Goal: Find specific page/section: Find specific page/section

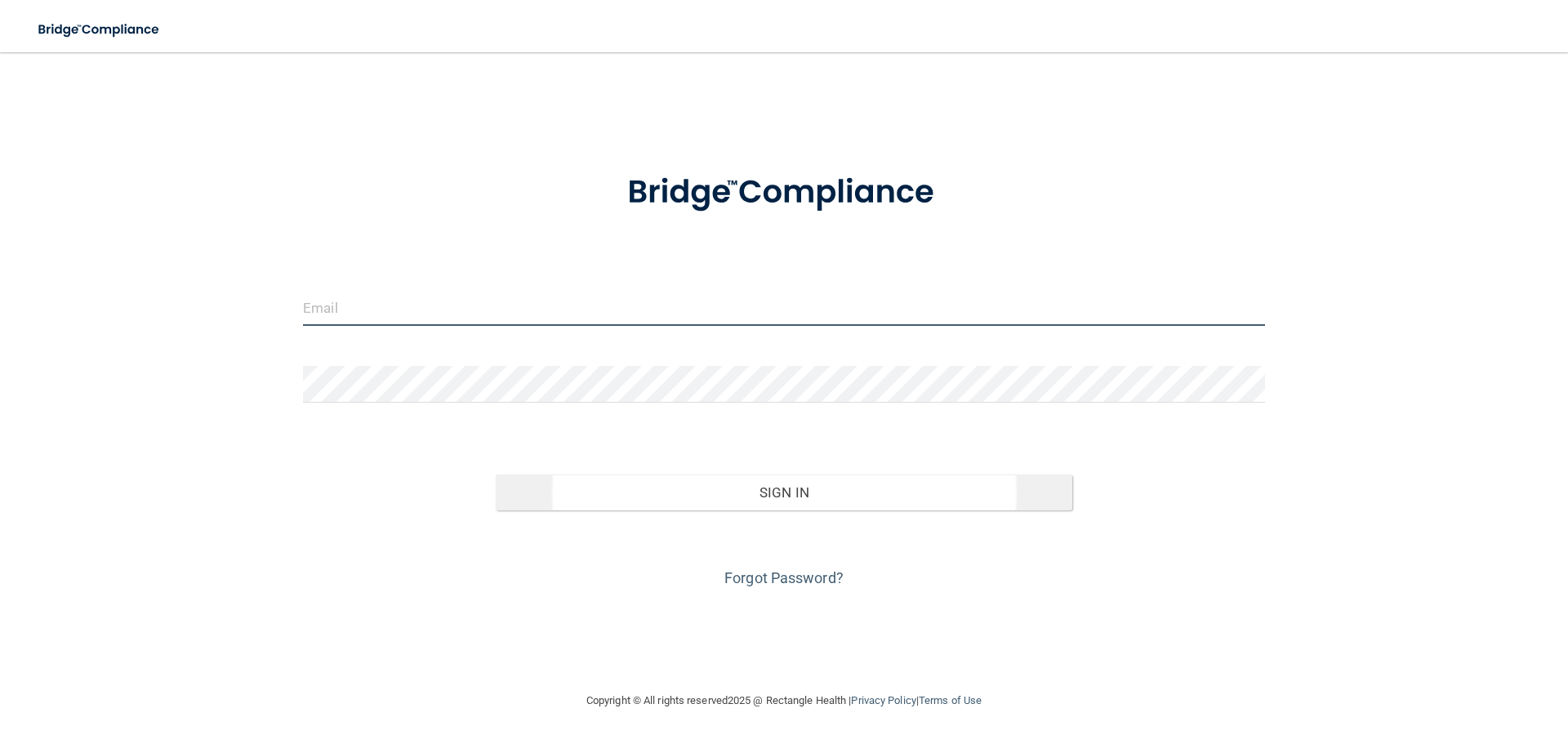
type input "[EMAIL_ADDRESS][DOMAIN_NAME]"
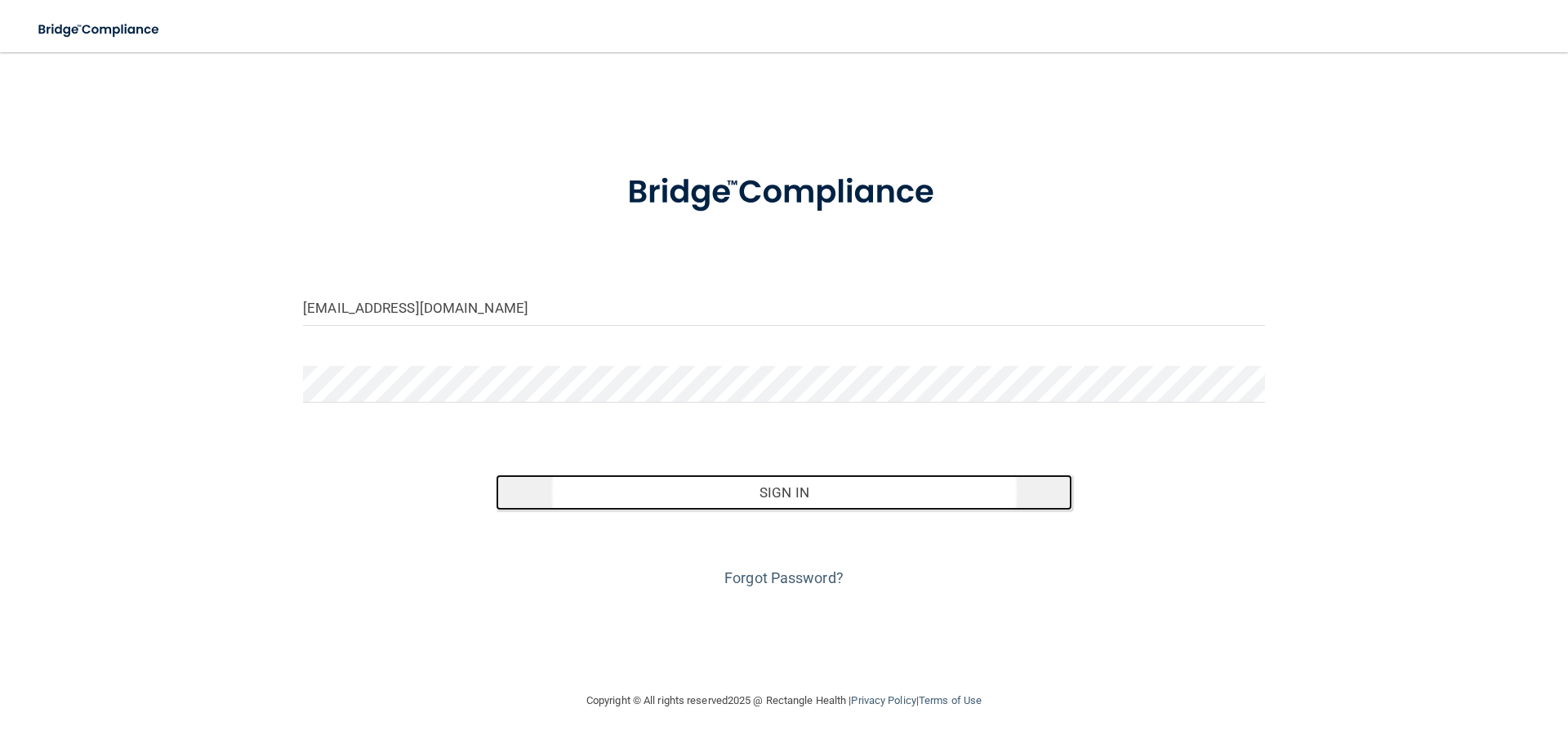
click at [776, 493] on button "Sign In" at bounding box center [784, 492] width 577 height 36
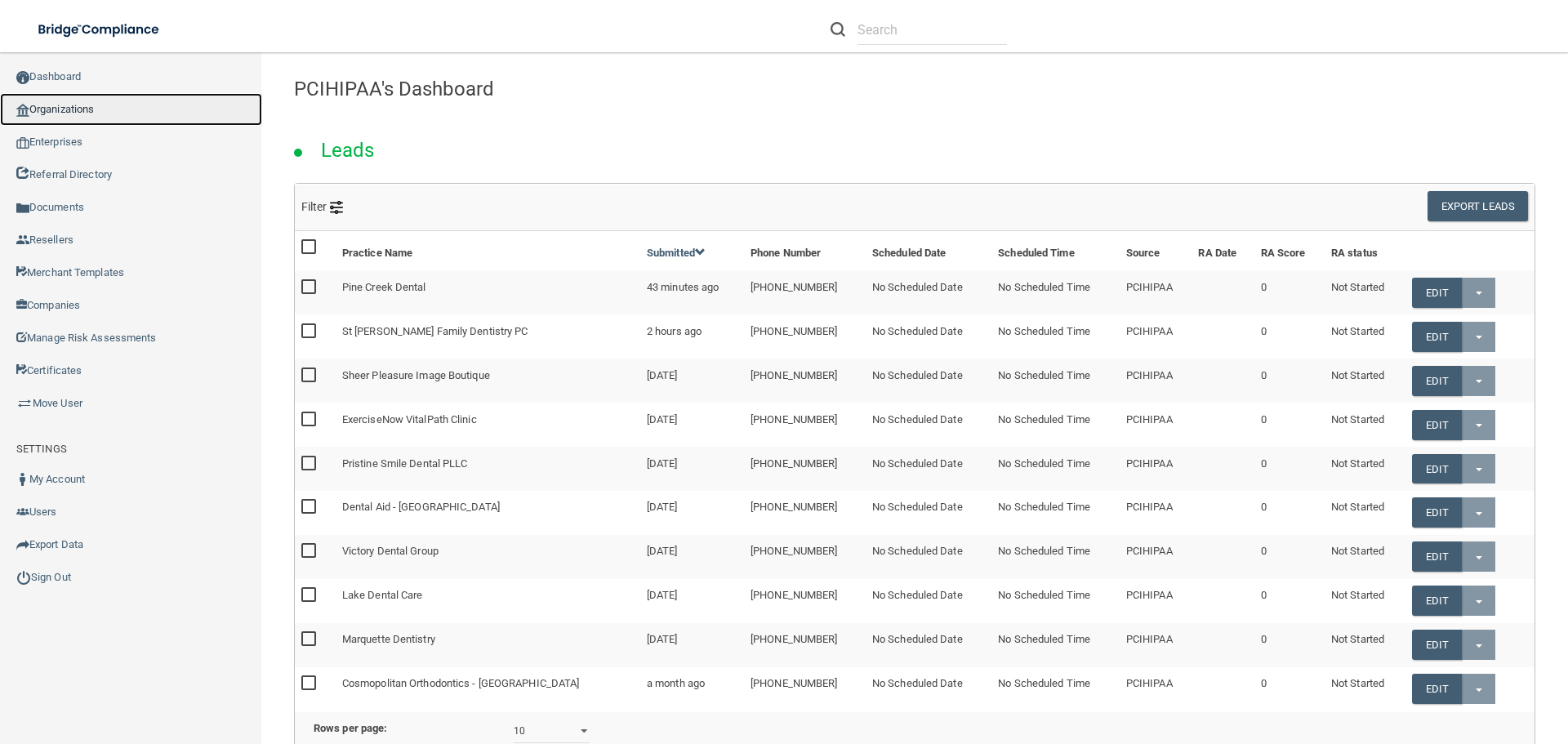
click at [54, 106] on link "Organizations" at bounding box center [131, 110] width 263 height 33
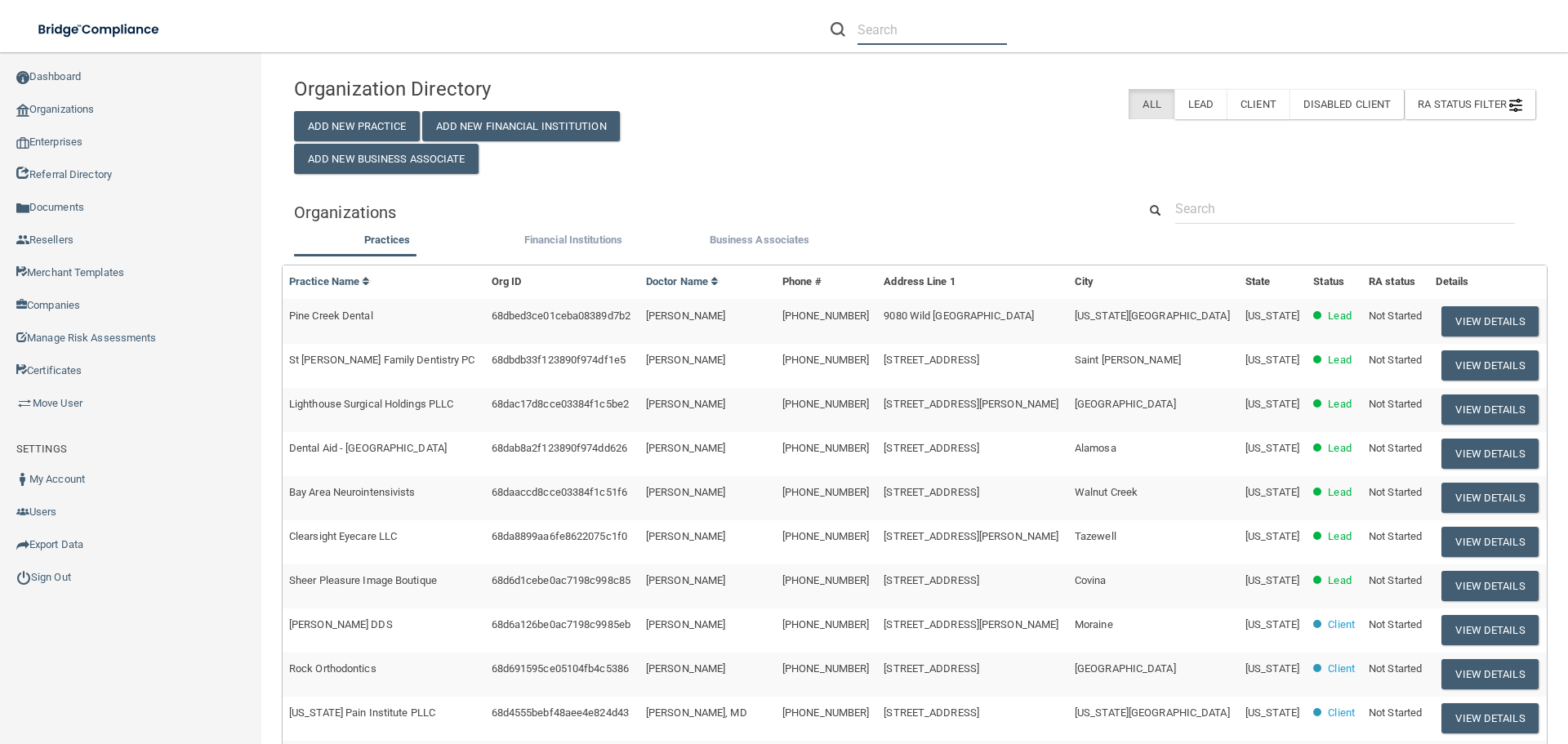
click at [884, 29] on input "text" at bounding box center [931, 29] width 149 height 30
paste input "[PERSON_NAME]"
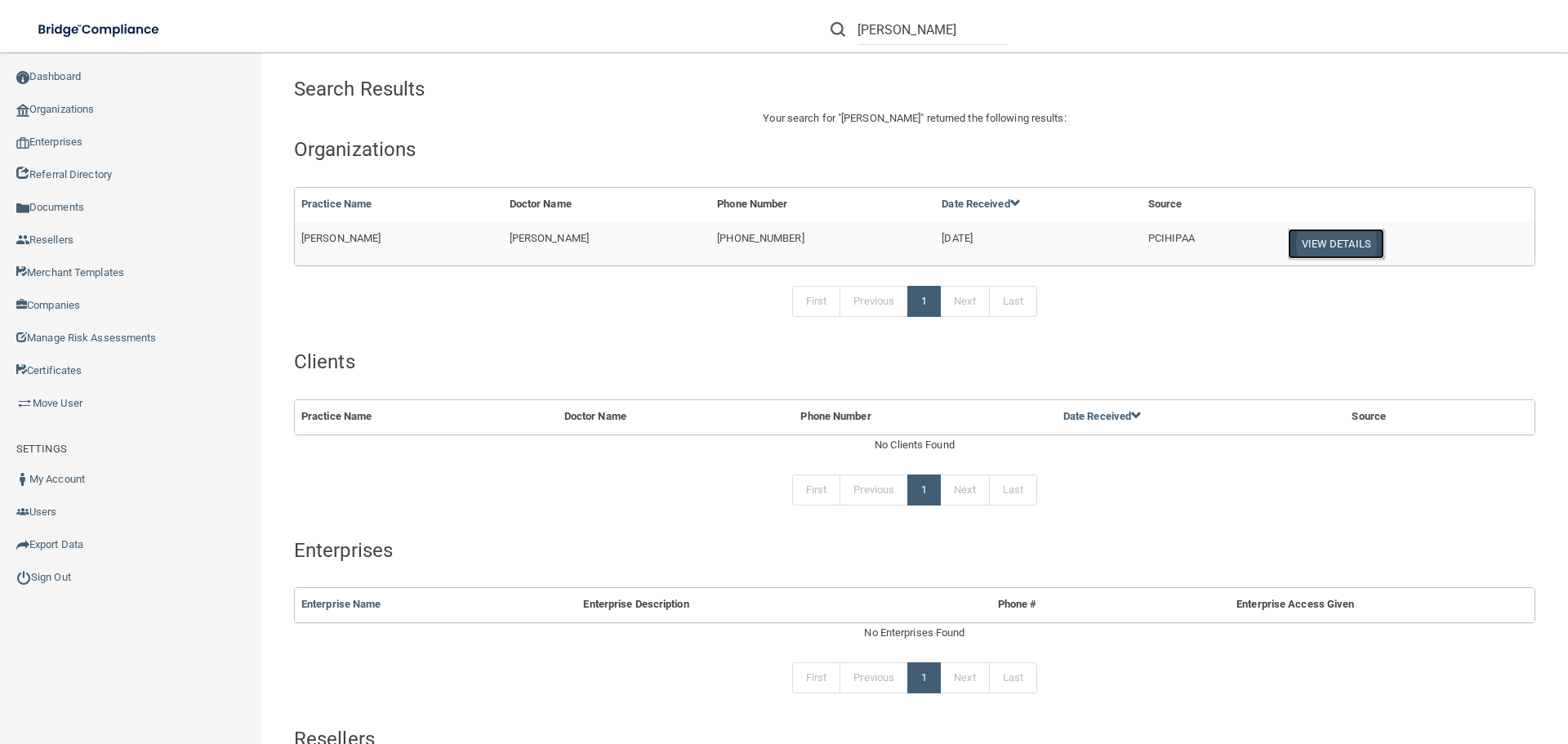
click at [1317, 242] on button "View Details" at bounding box center [1336, 244] width 96 height 30
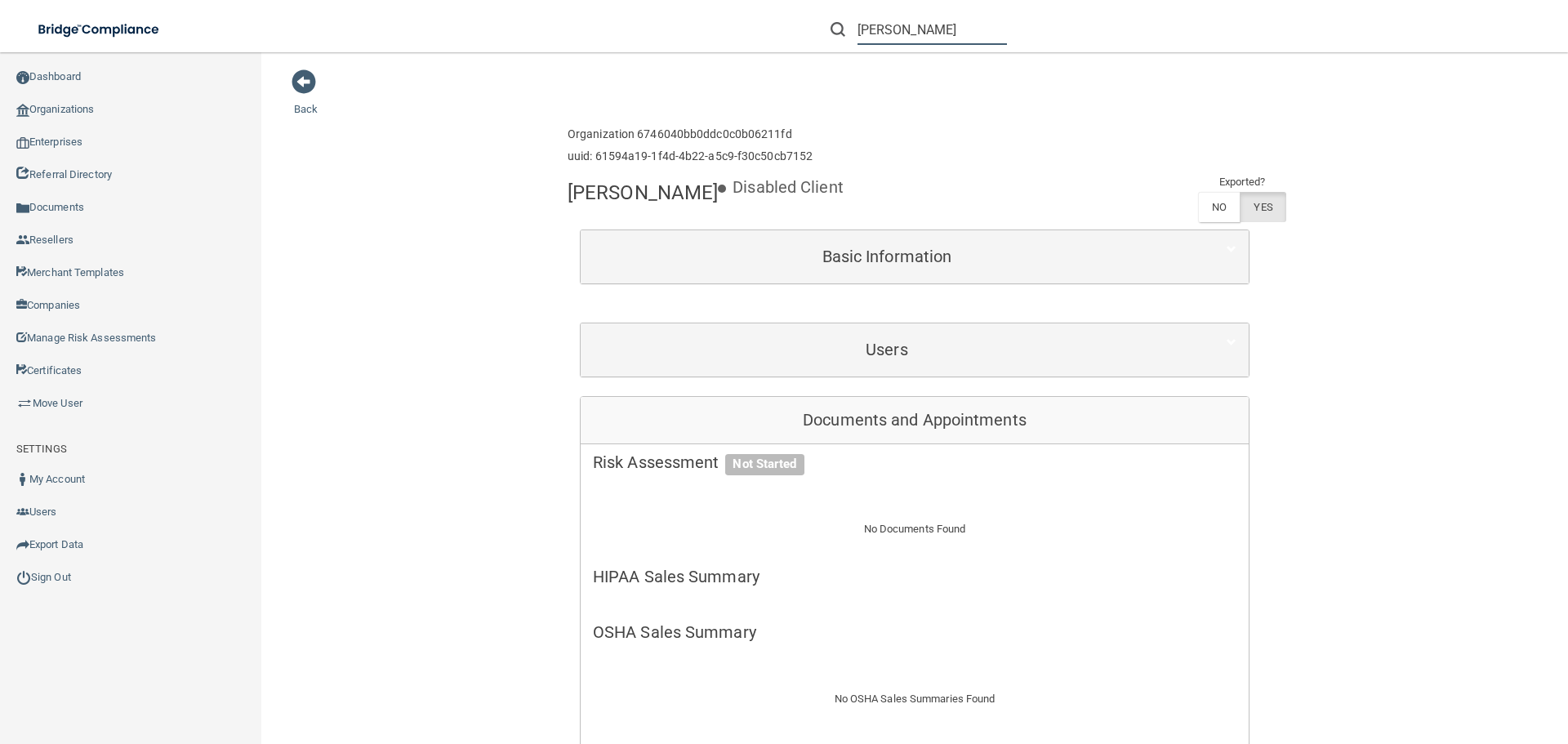
click at [878, 23] on input "[PERSON_NAME]" at bounding box center [931, 29] width 149 height 30
click at [988, 21] on input "[PERSON_NAME]" at bounding box center [931, 29] width 149 height 30
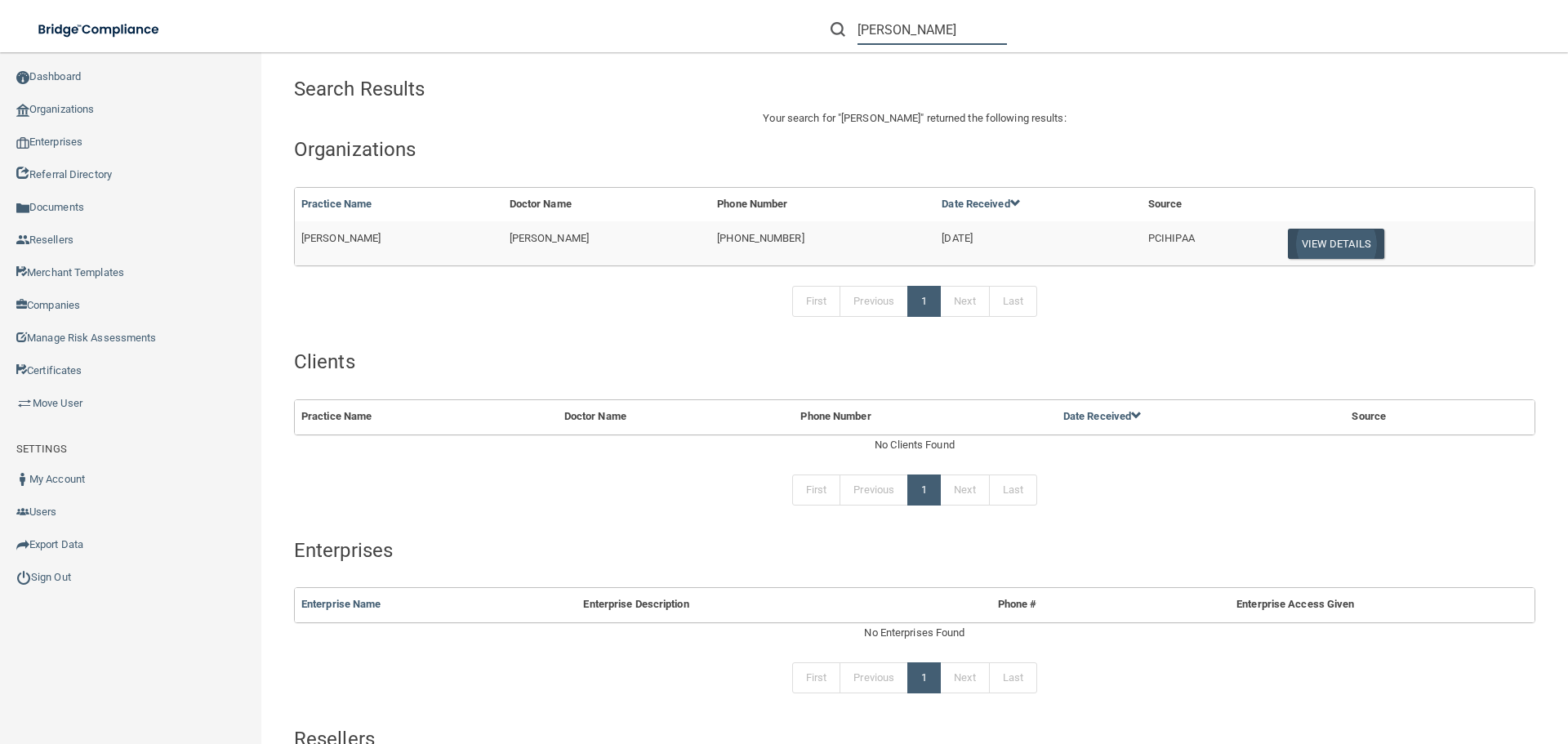
type input "[PERSON_NAME]"
click at [1300, 238] on button "View Details" at bounding box center [1336, 244] width 96 height 30
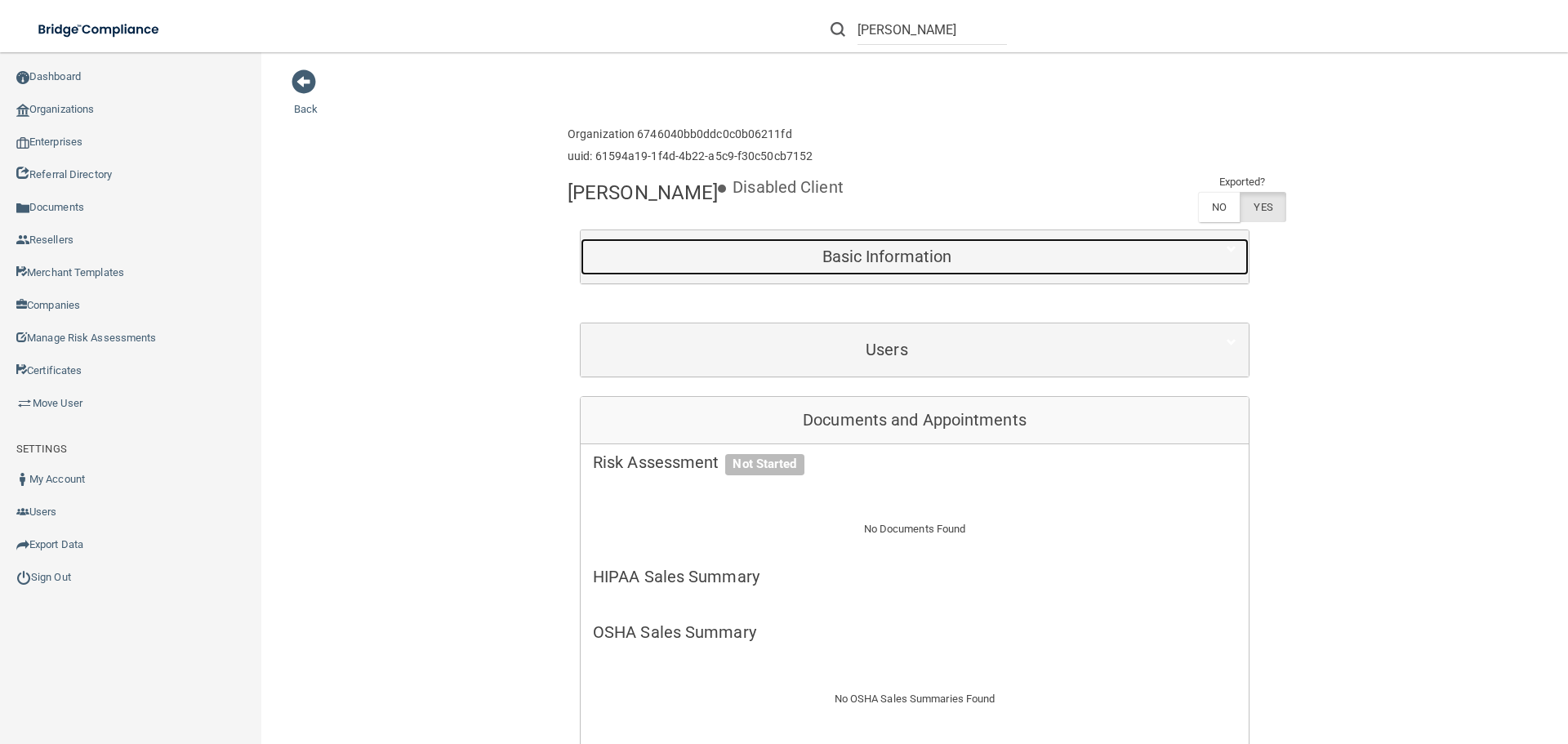
click at [893, 248] on h5 "Basic Information" at bounding box center [886, 256] width 588 height 18
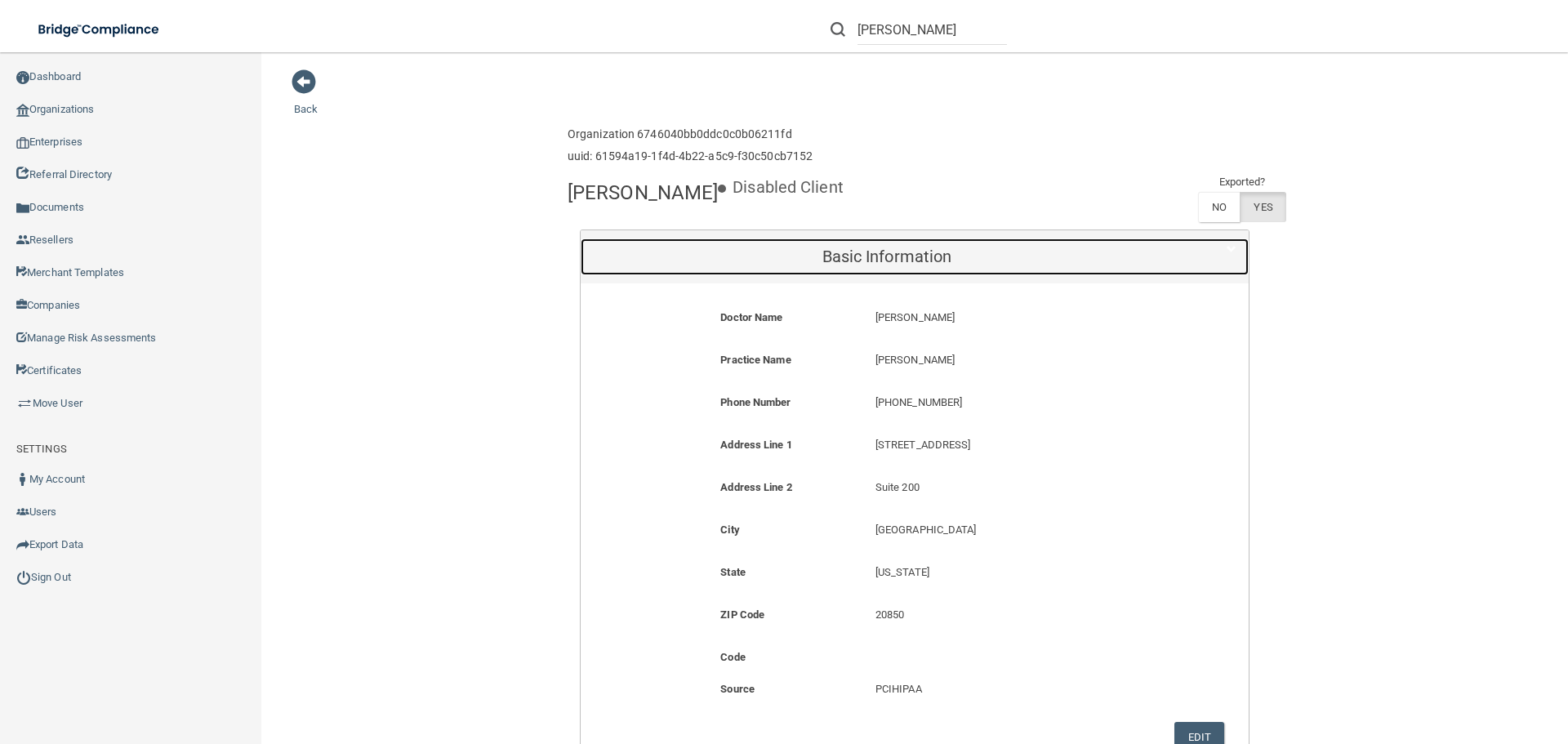
click at [1057, 251] on h5 "Basic Information" at bounding box center [886, 256] width 588 height 18
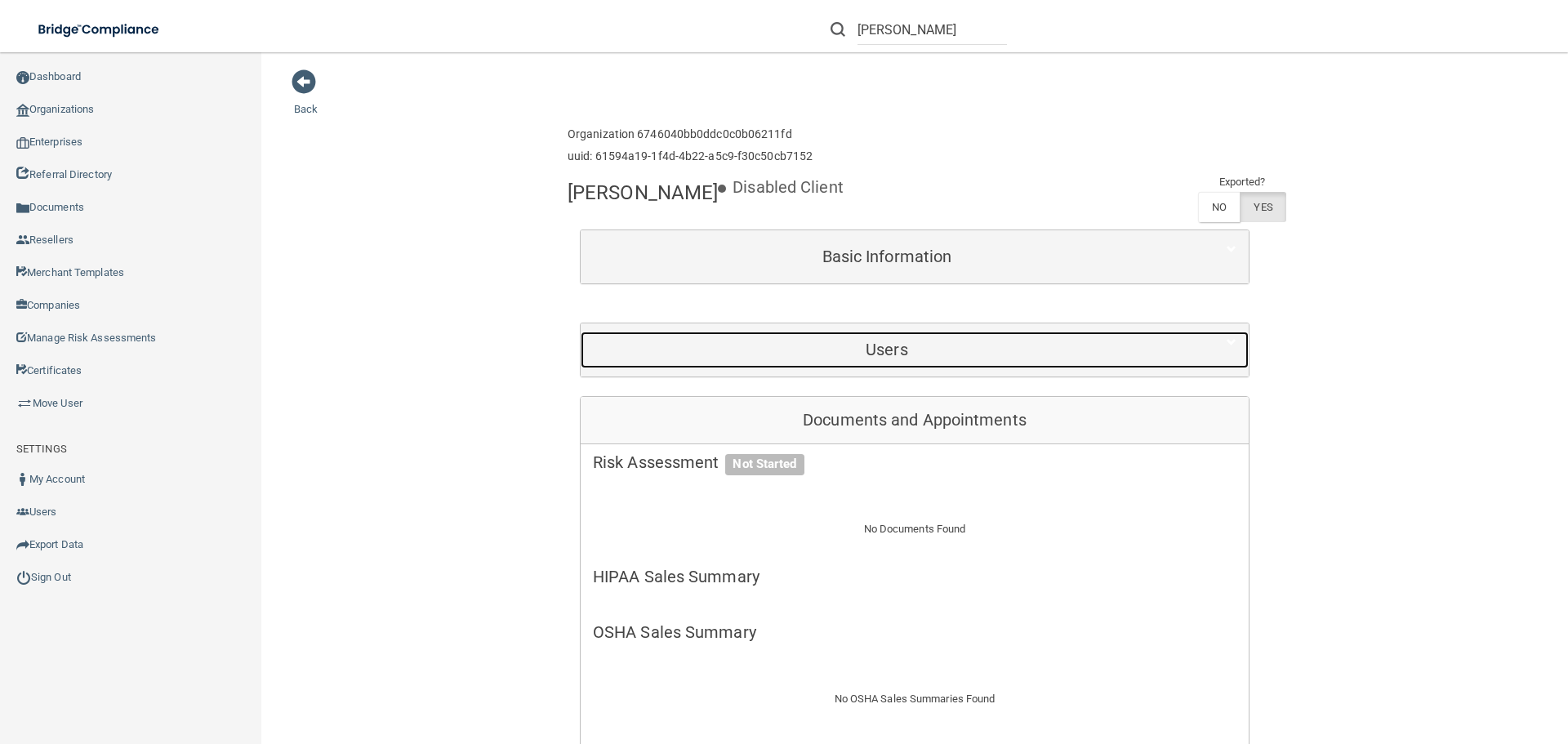
click at [880, 344] on h5 "Users" at bounding box center [886, 349] width 588 height 18
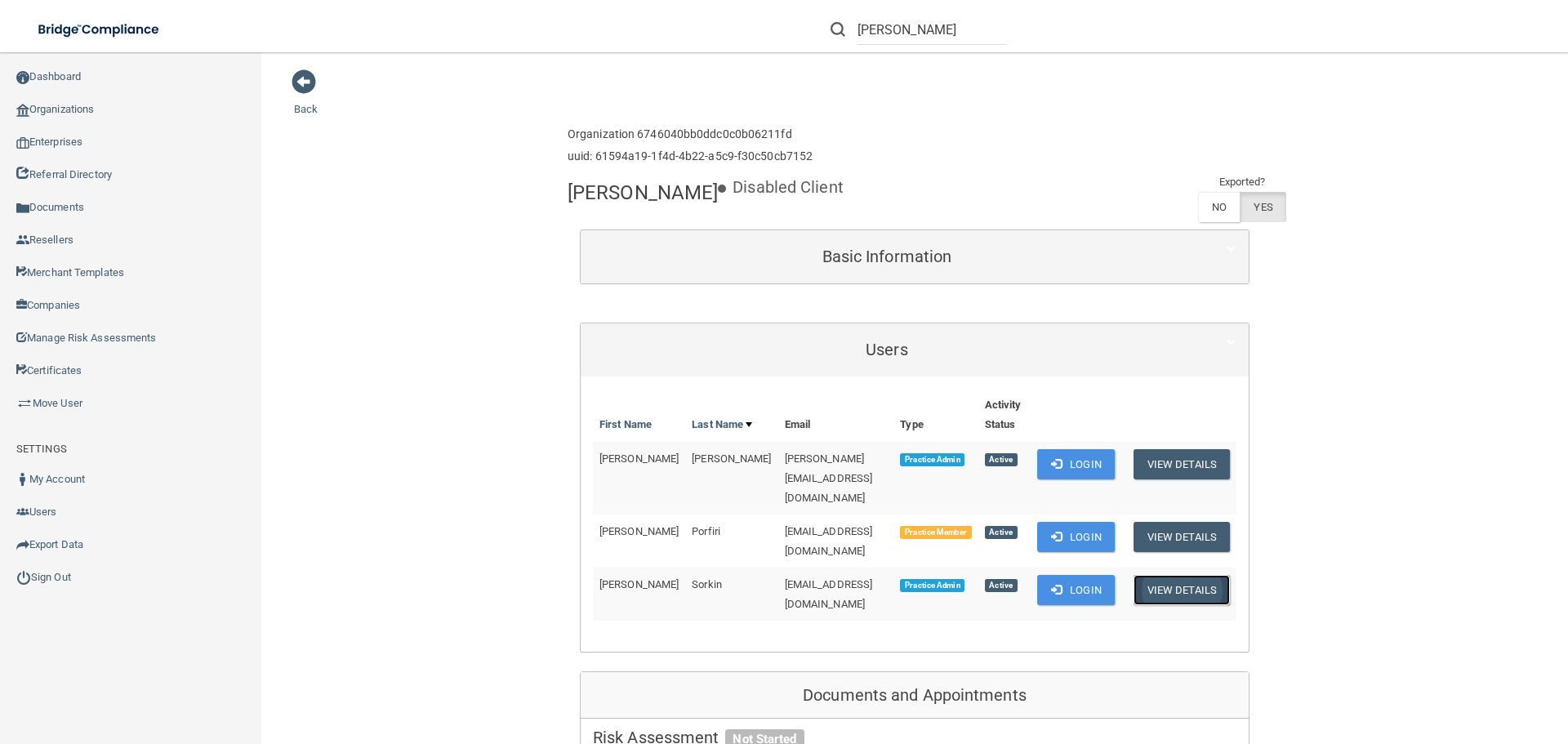
click at [1176, 576] on button "View Details" at bounding box center [1181, 590] width 96 height 30
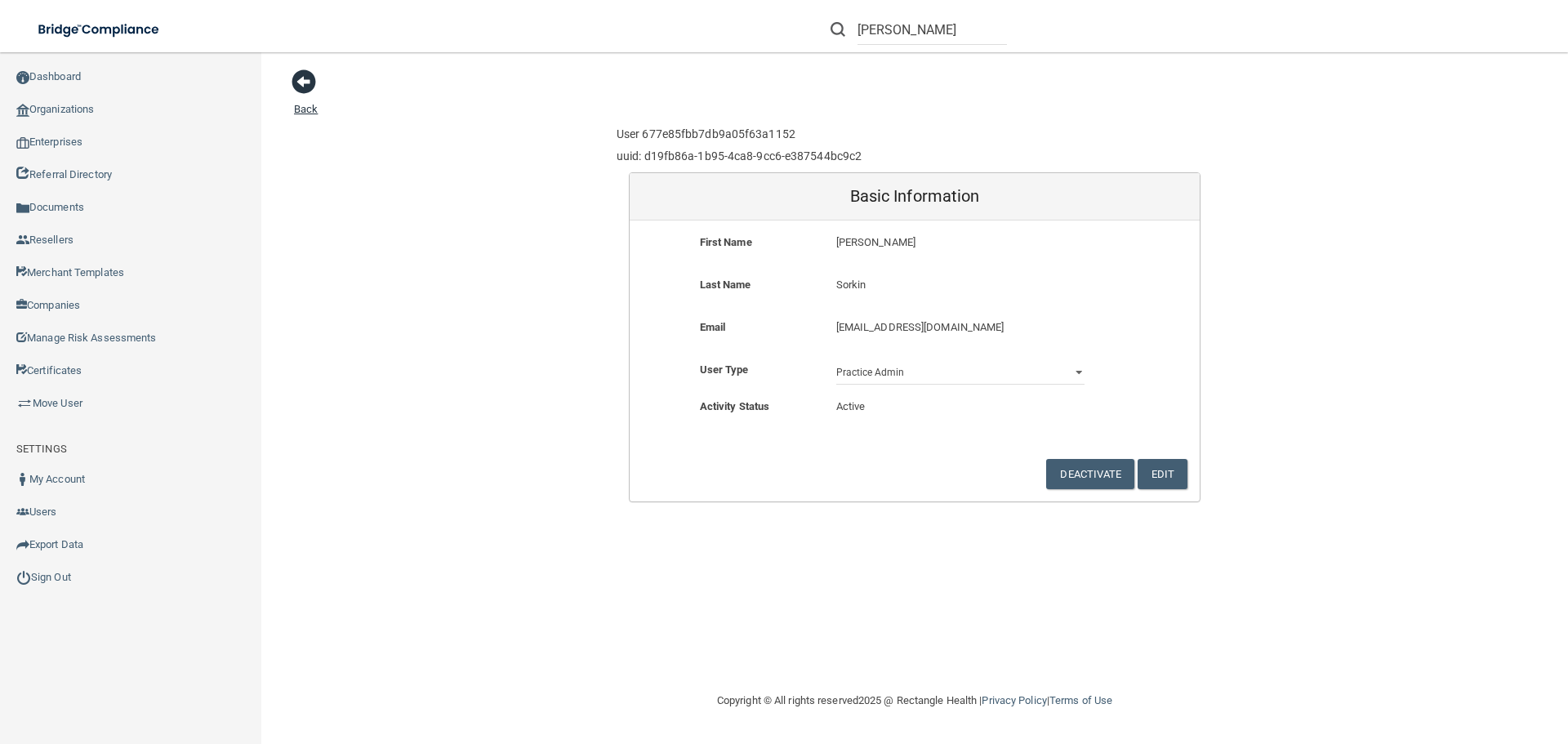
click at [310, 77] on span at bounding box center [303, 81] width 24 height 24
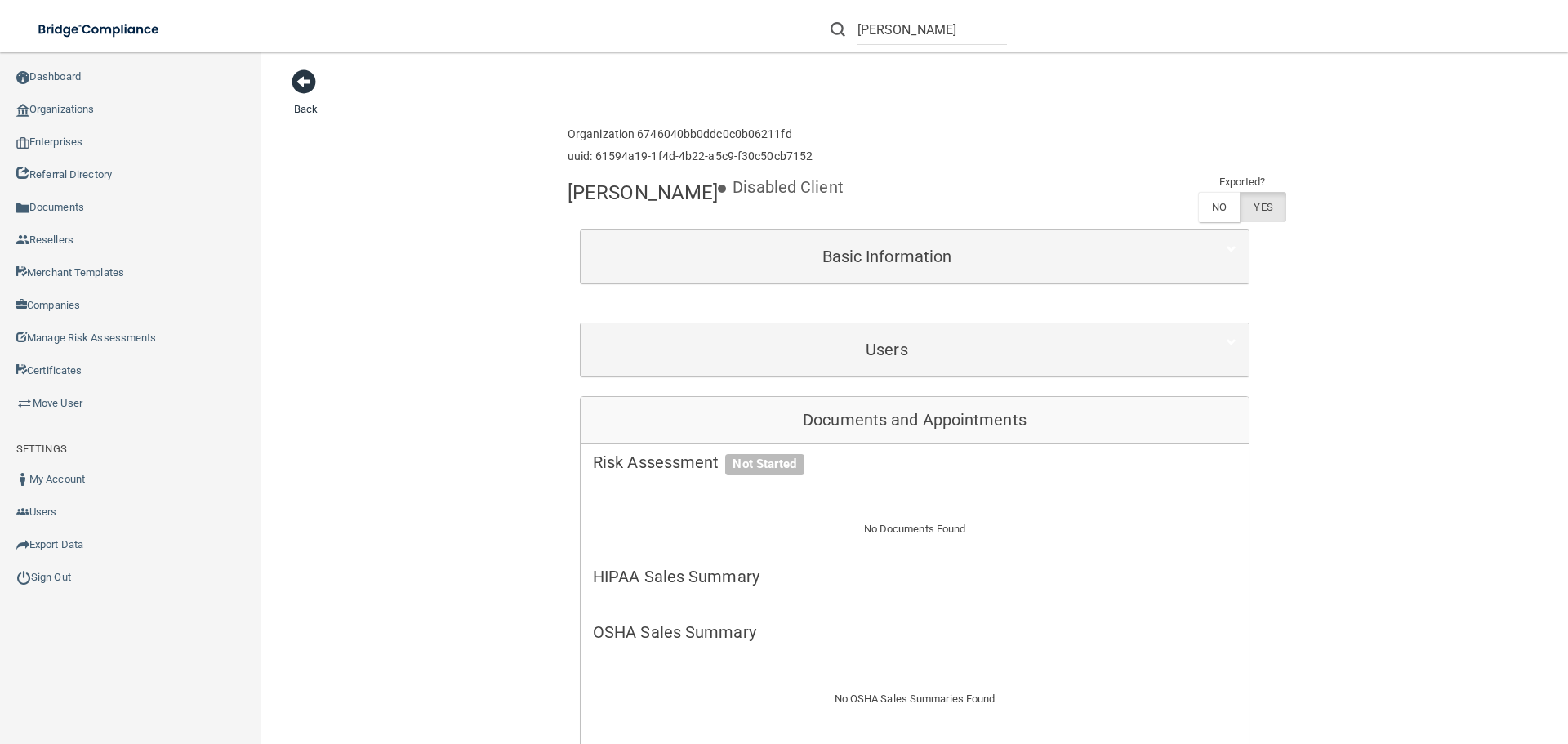
click at [306, 83] on span at bounding box center [303, 81] width 24 height 24
